Goal: Task Accomplishment & Management: Manage account settings

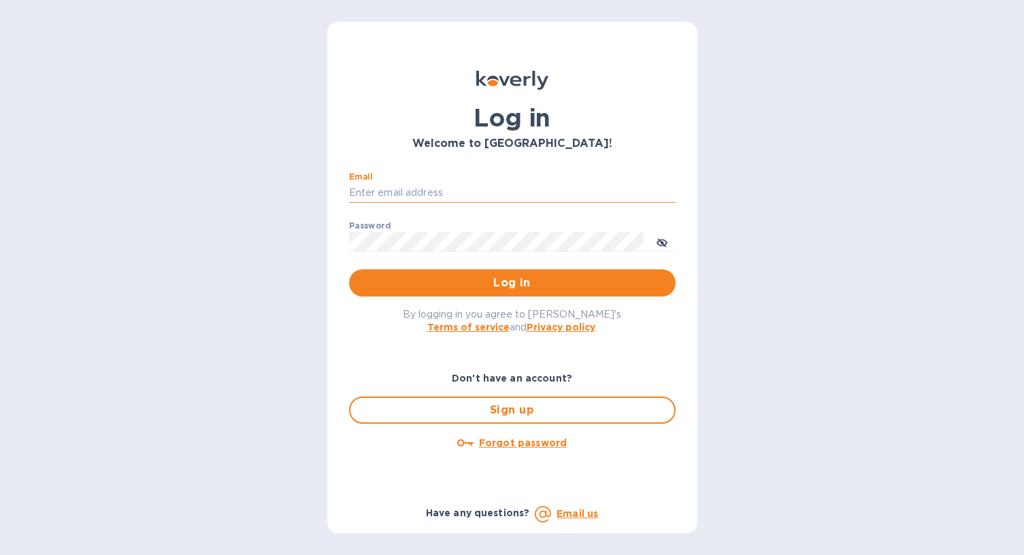
click at [450, 184] on input "Email" at bounding box center [512, 193] width 326 height 20
type input "[EMAIL_ADDRESS][DOMAIN_NAME]"
click at [349, 269] on button "Log in" at bounding box center [512, 282] width 326 height 27
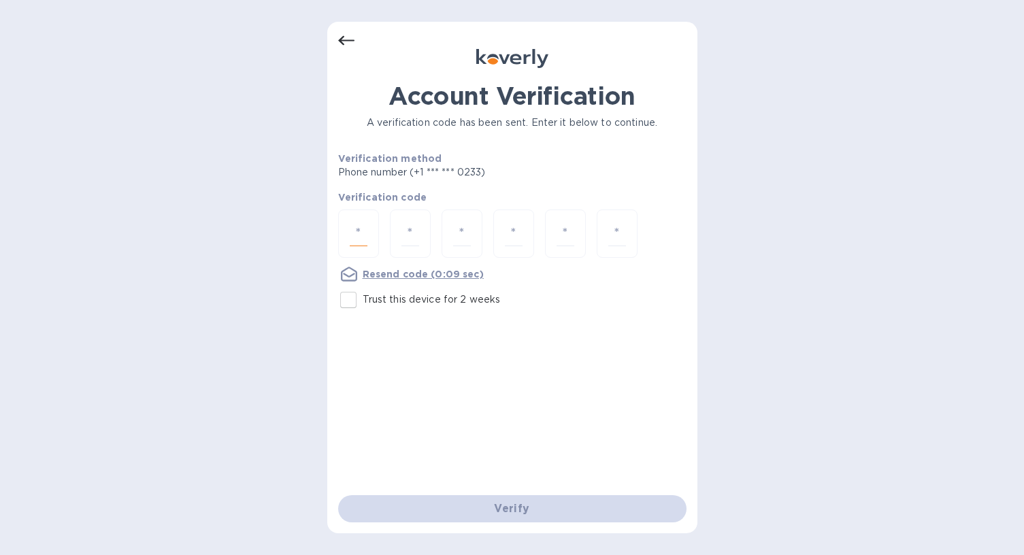
click at [354, 229] on input "number" at bounding box center [359, 233] width 18 height 25
type input "3"
type input "1"
type input "0"
type input "8"
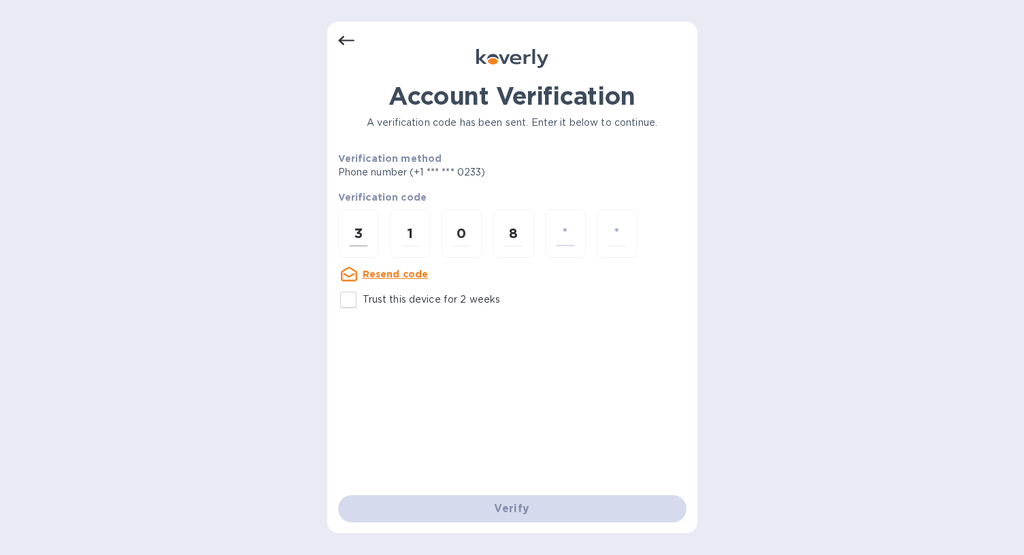
type input "9"
type input "7"
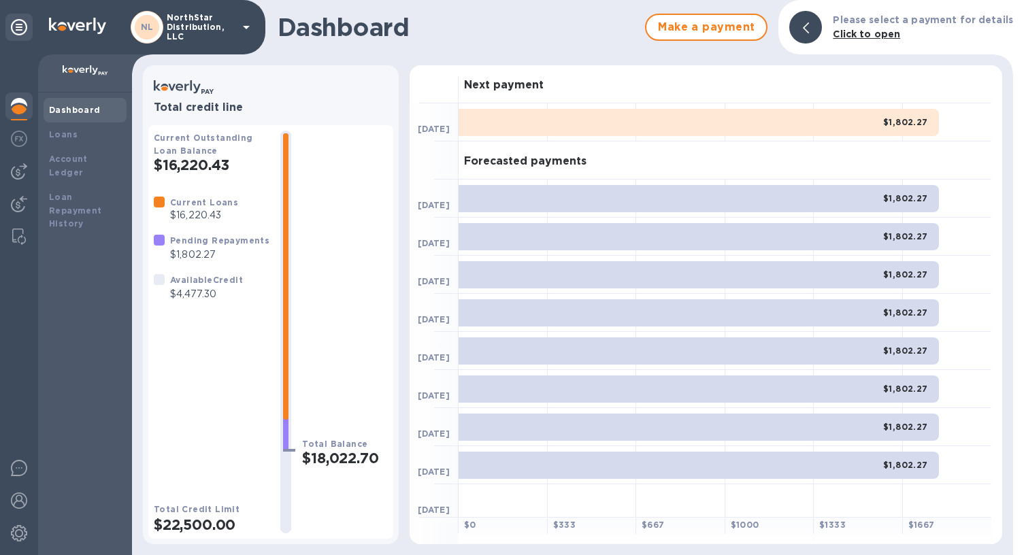
scroll to position [5, 0]
